Goal: Transaction & Acquisition: Purchase product/service

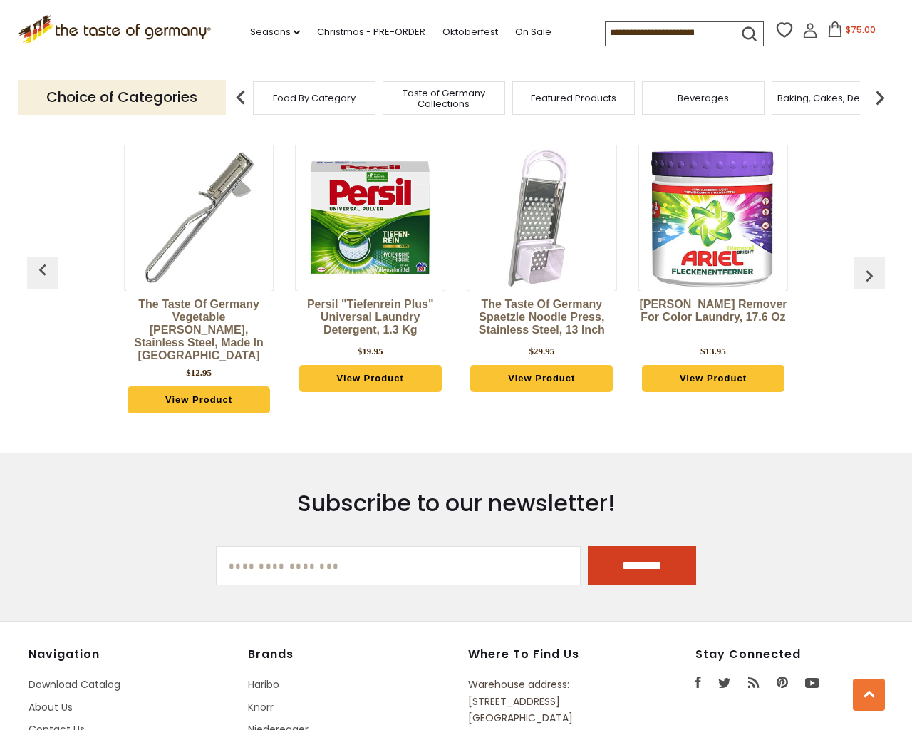
scroll to position [1311, 0]
type input "**********"
select select "*********"
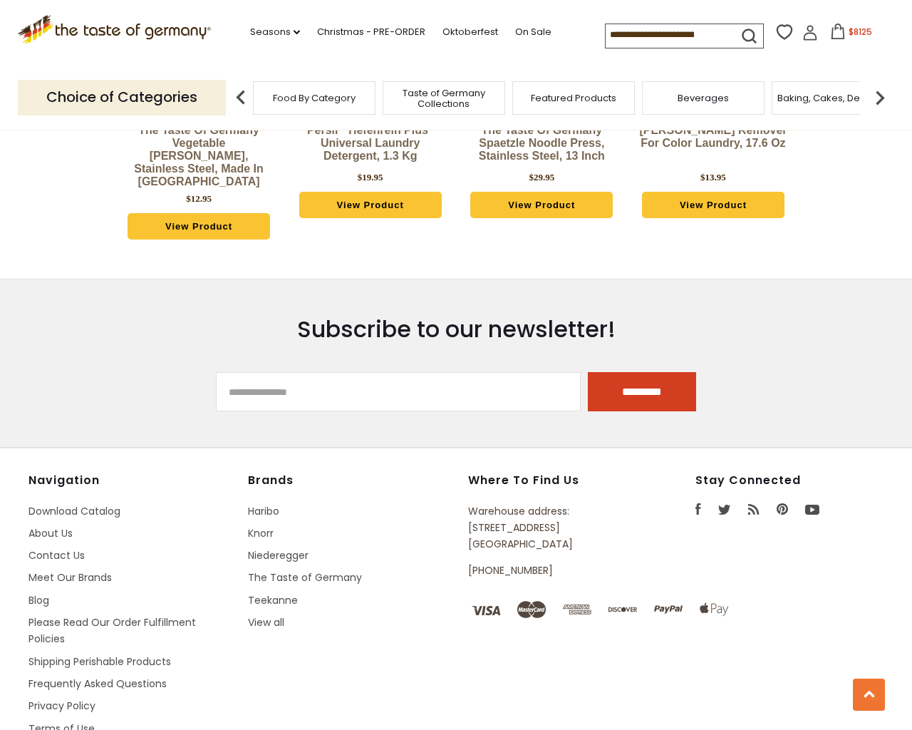
scroll to position [1567, 0]
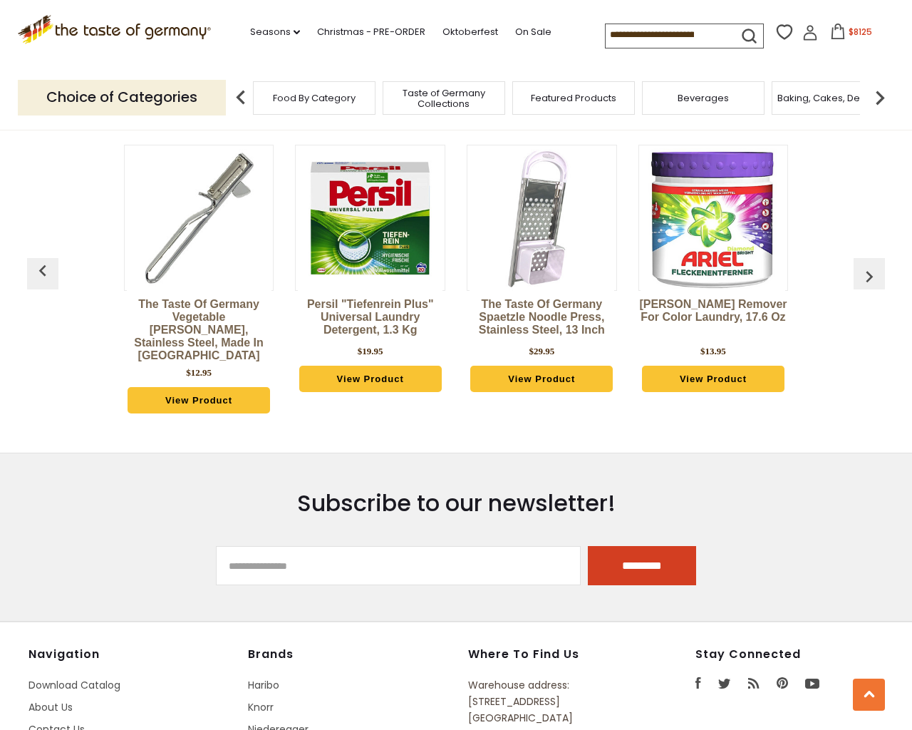
type input "***"
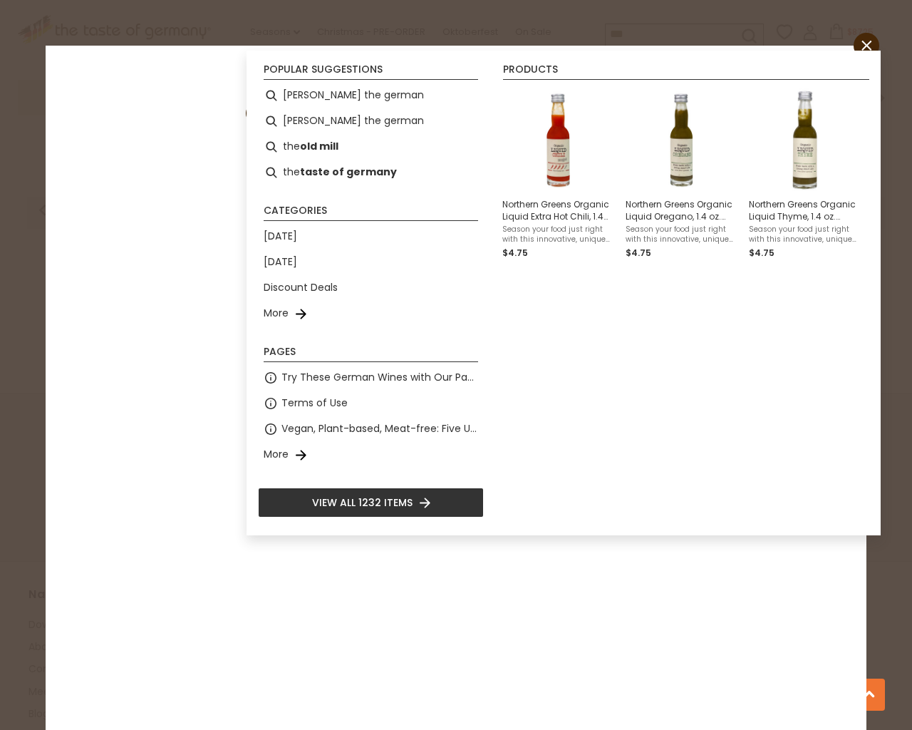
scroll to position [1507, 0]
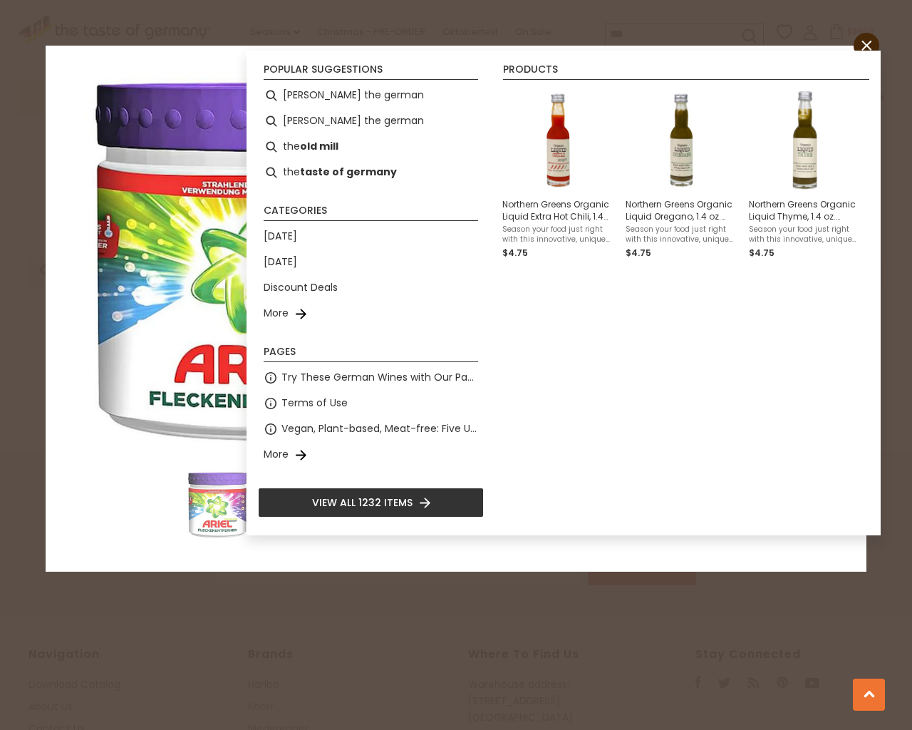
click at [497, 324] on input "*" at bounding box center [526, 343] width 58 height 39
type input "*"
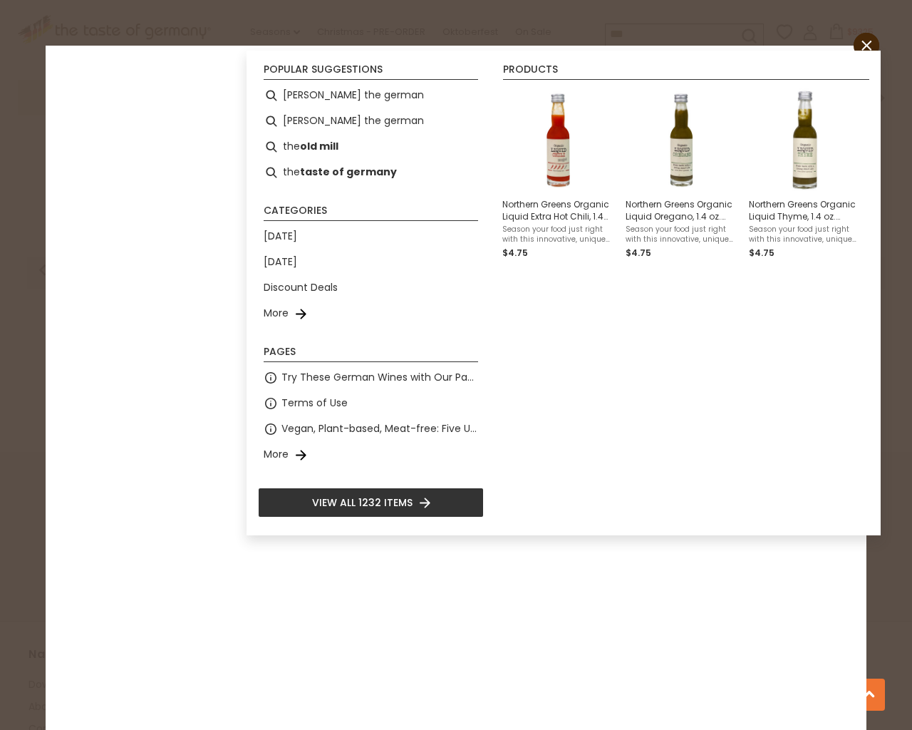
click at [497, 324] on input "*" at bounding box center [526, 343] width 58 height 39
type input "*"
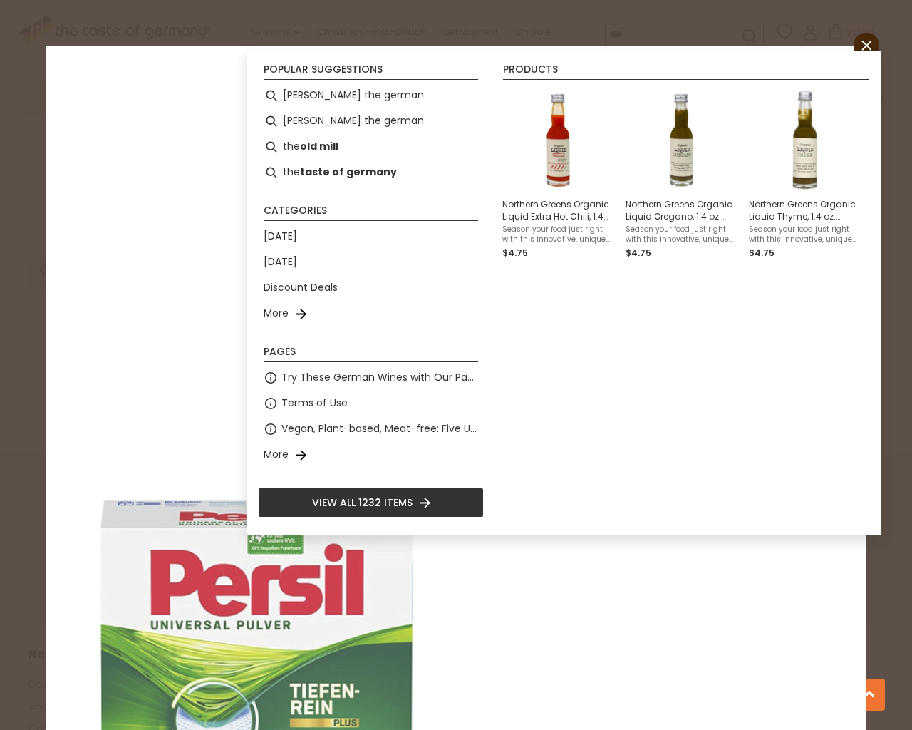
click at [497, 356] on input "*" at bounding box center [526, 375] width 58 height 39
type input "*"
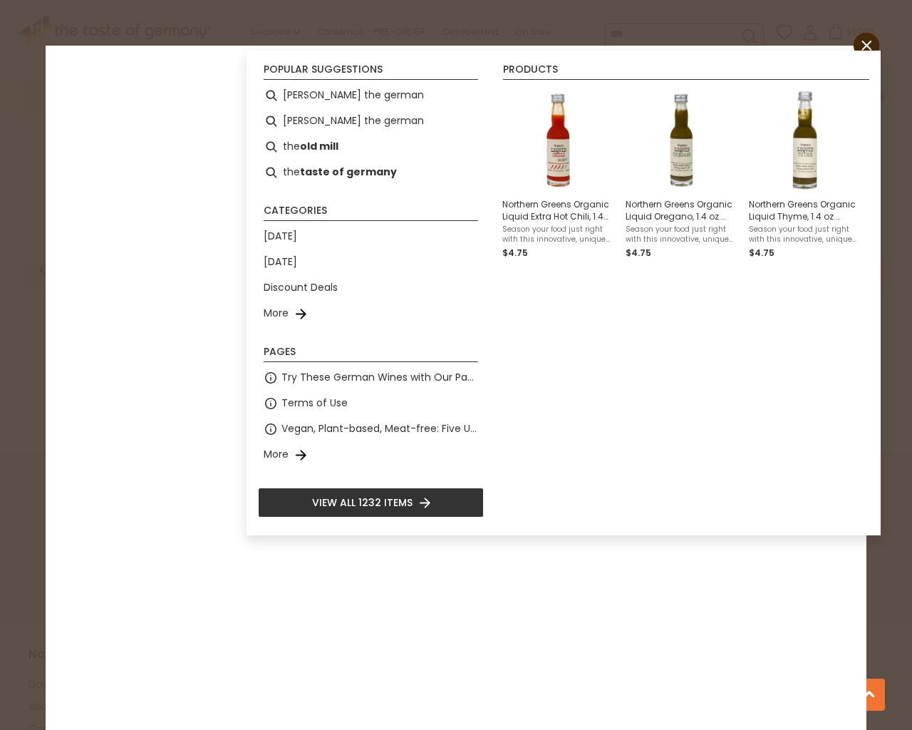
click at [497, 324] on input "*" at bounding box center [526, 343] width 58 height 39
type input "*"
click at [497, 388] on input "*" at bounding box center [526, 407] width 58 height 39
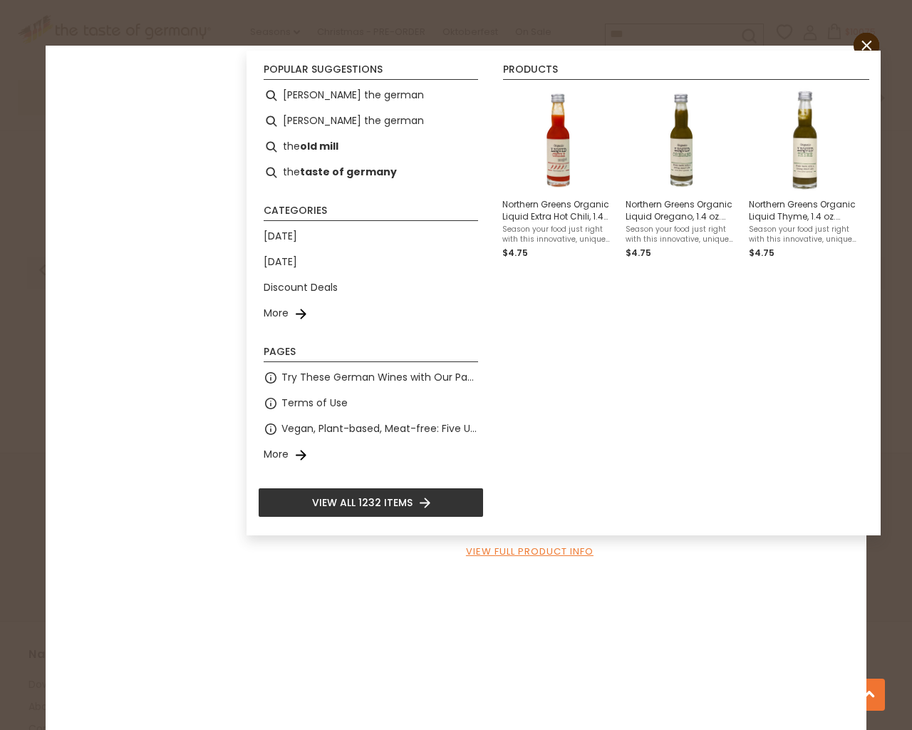
type input "*"
click at [497, 356] on input "*" at bounding box center [526, 375] width 58 height 39
type input "*"
